Goal: Task Accomplishment & Management: Use online tool/utility

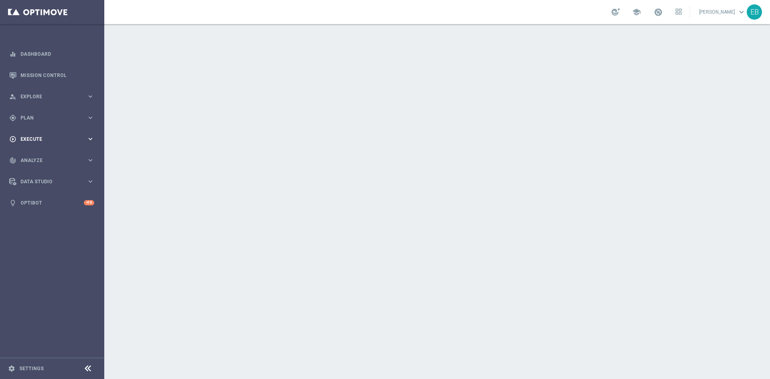
click at [58, 138] on span "Execute" at bounding box center [53, 139] width 66 height 5
click at [55, 120] on span "Plan" at bounding box center [53, 118] width 66 height 5
click at [49, 157] on span "Templates" at bounding box center [49, 158] width 57 height 5
click at [39, 168] on link "Optimail" at bounding box center [54, 170] width 59 height 6
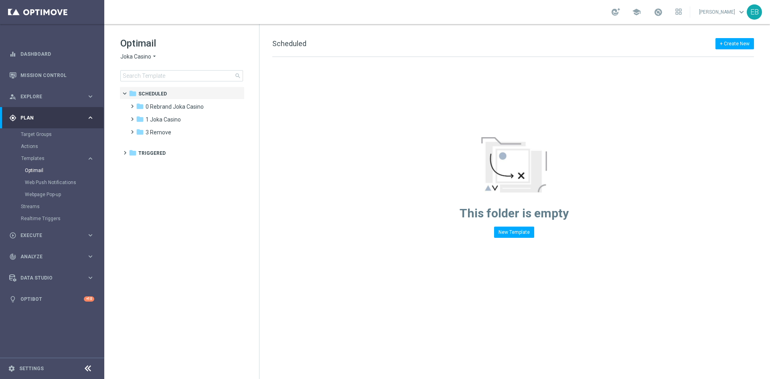
click at [147, 60] on span "Joka Casino" at bounding box center [135, 57] width 31 height 8
click at [0, 0] on span "IOM" at bounding box center [0, 0] width 0 height 0
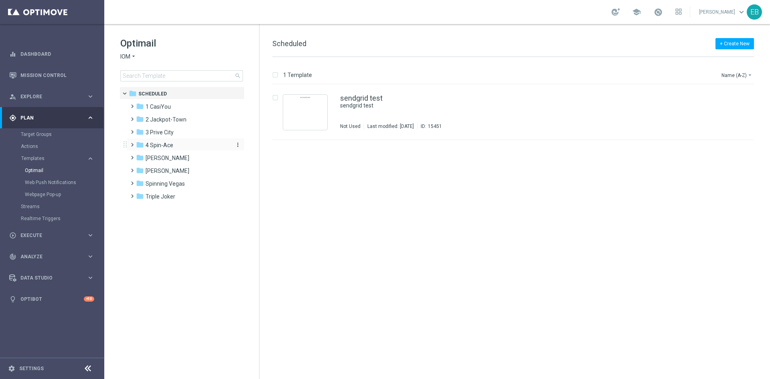
click at [182, 143] on div "folder 4 Spin-Ace" at bounding box center [182, 145] width 92 height 9
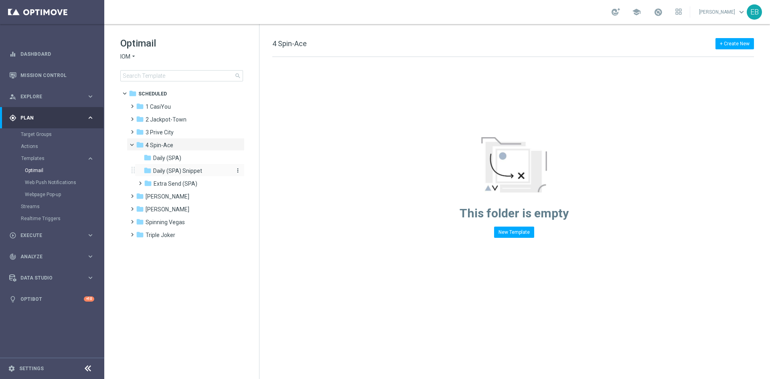
click at [193, 170] on span "Daily (SPA) Snippet" at bounding box center [177, 170] width 49 height 7
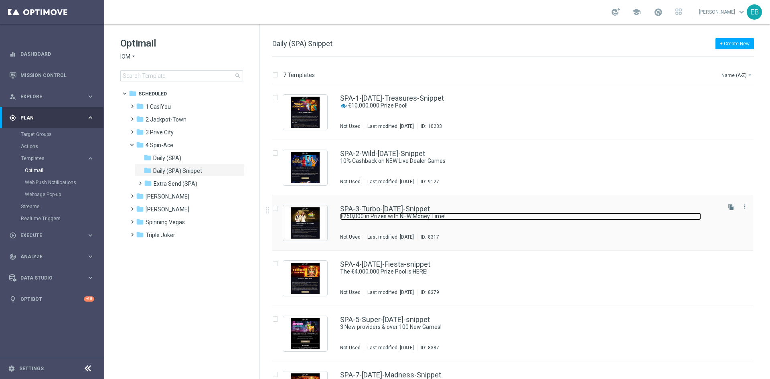
click at [471, 219] on link "€250,000 in Prizes with NEW Money Time!" at bounding box center [520, 217] width 361 height 8
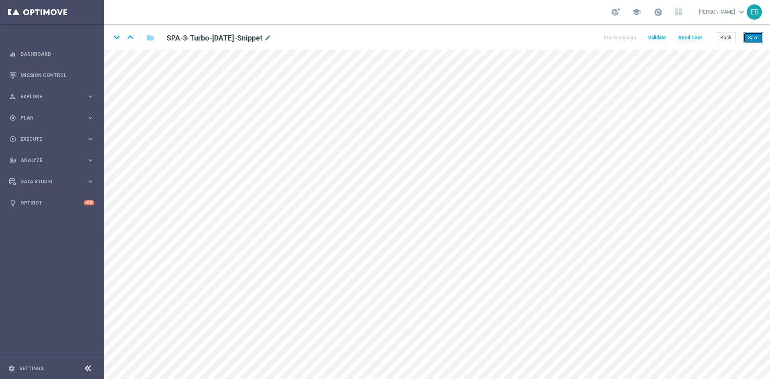
click at [748, 34] on button "Save" at bounding box center [754, 37] width 20 height 11
click at [750, 38] on button "Save" at bounding box center [754, 37] width 20 height 11
